Goal: Information Seeking & Learning: Learn about a topic

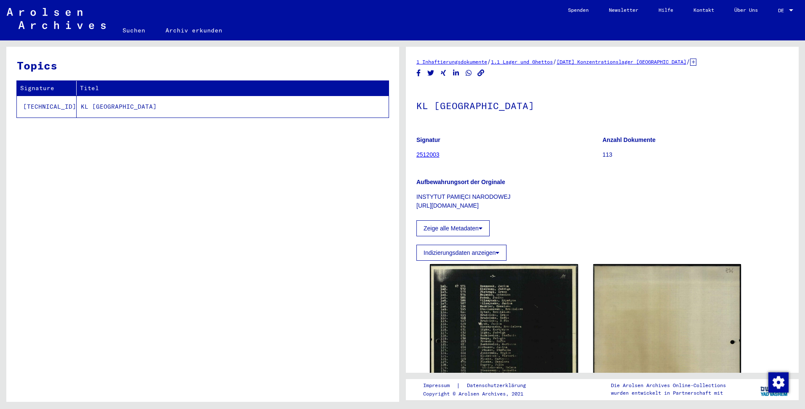
click at [418, 153] on link "2512003" at bounding box center [428, 154] width 23 height 7
click at [424, 153] on link "2512003" at bounding box center [428, 154] width 23 height 7
click at [423, 153] on link "2512003" at bounding box center [428, 154] width 23 height 7
click at [115, 104] on td "KL [GEOGRAPHIC_DATA]" at bounding box center [233, 107] width 312 height 22
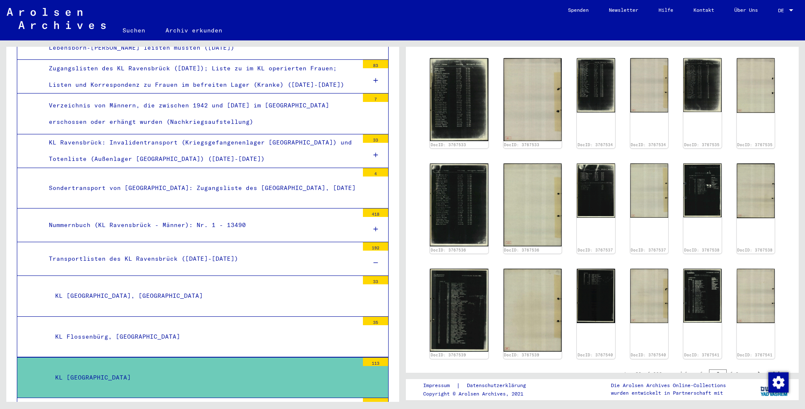
scroll to position [398, 0]
click at [754, 368] on icon "Next page" at bounding box center [760, 374] width 12 height 12
type input "*"
